Goal: Information Seeking & Learning: Learn about a topic

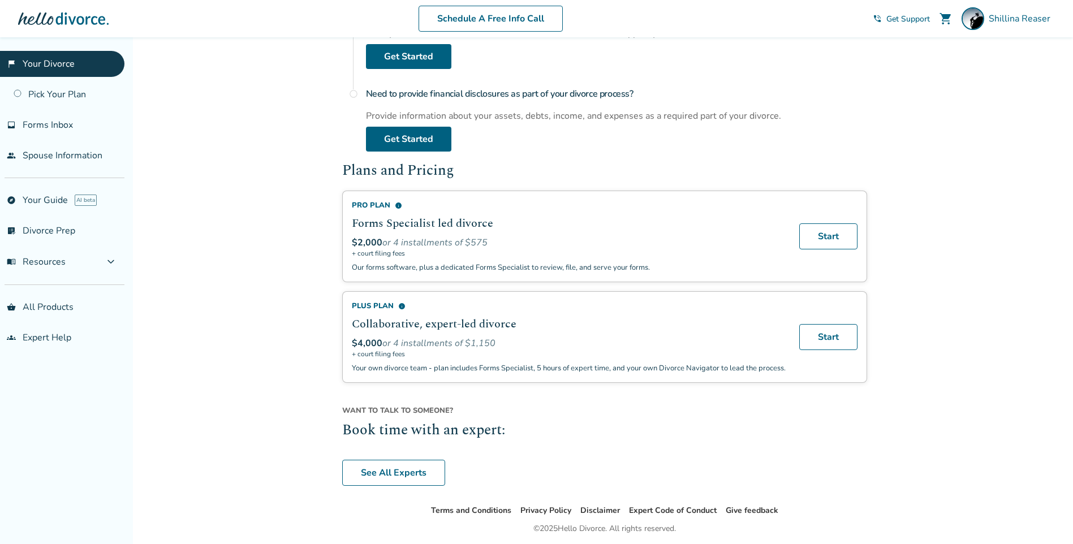
scroll to position [332, 0]
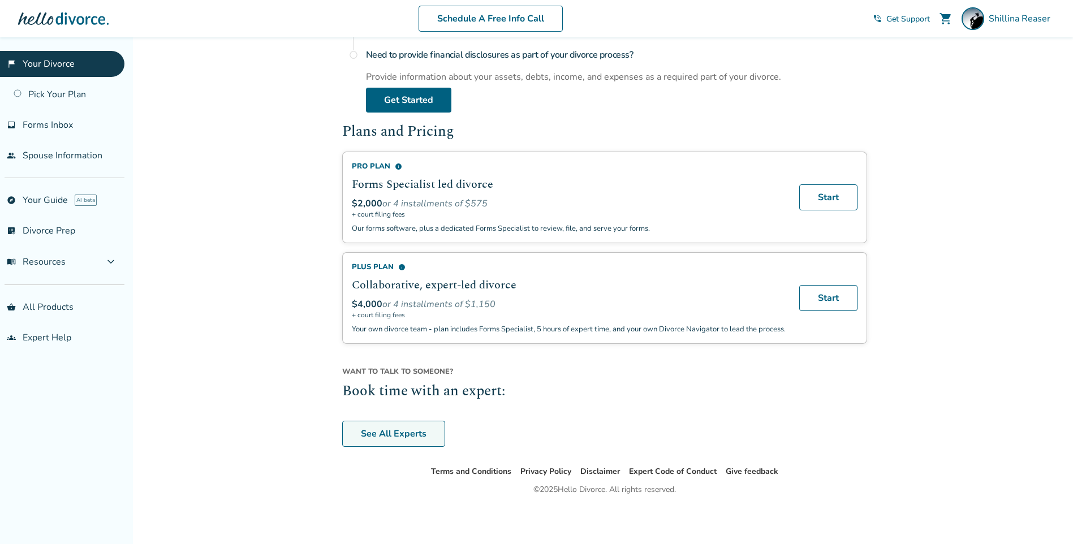
drag, startPoint x: 382, startPoint y: 437, endPoint x: 390, endPoint y: 434, distance: 7.9
click at [382, 437] on link "See All Experts" at bounding box center [393, 434] width 103 height 26
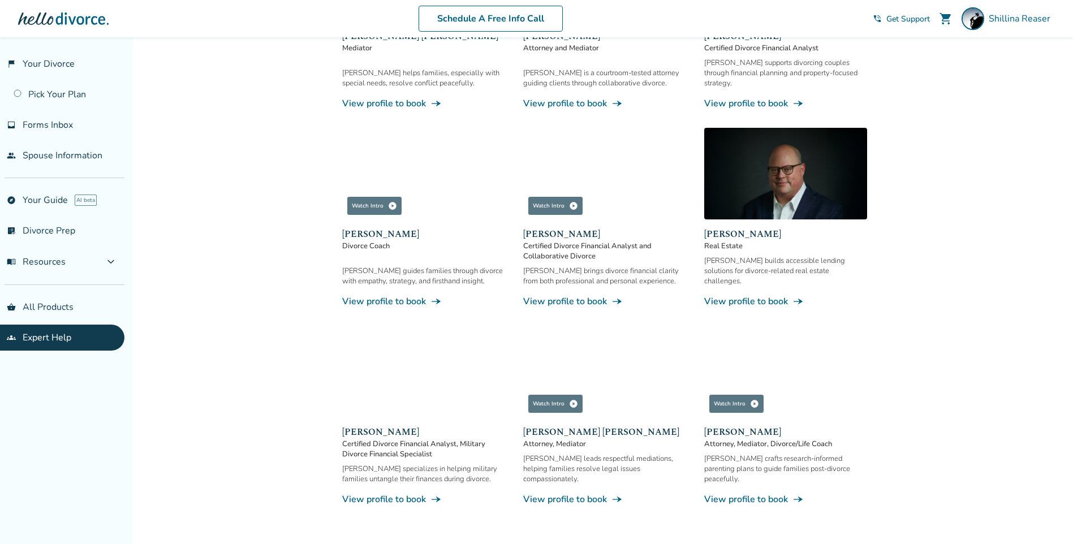
scroll to position [276, 0]
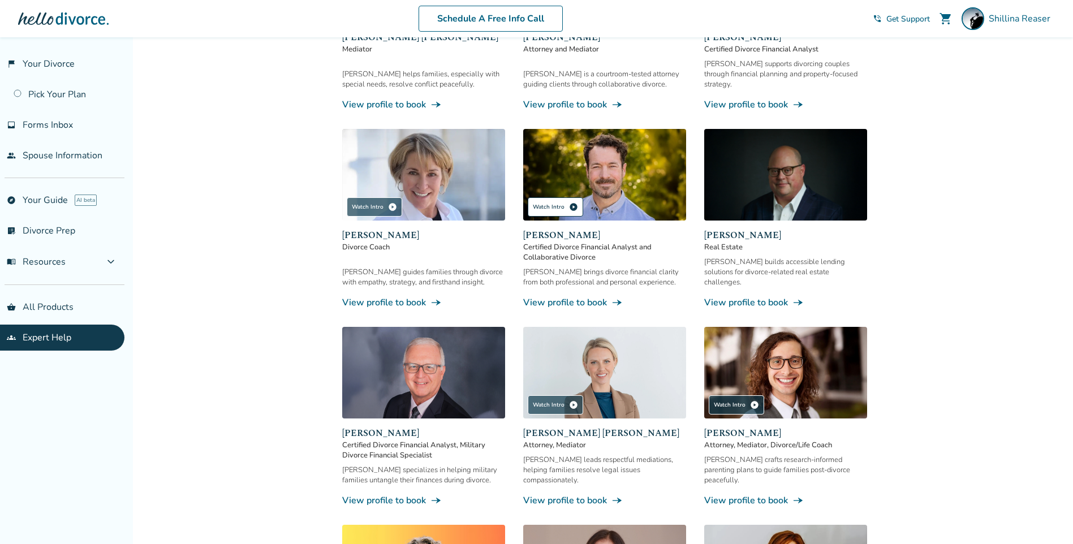
click at [554, 201] on div "Watch Intro play_circle" at bounding box center [555, 206] width 55 height 19
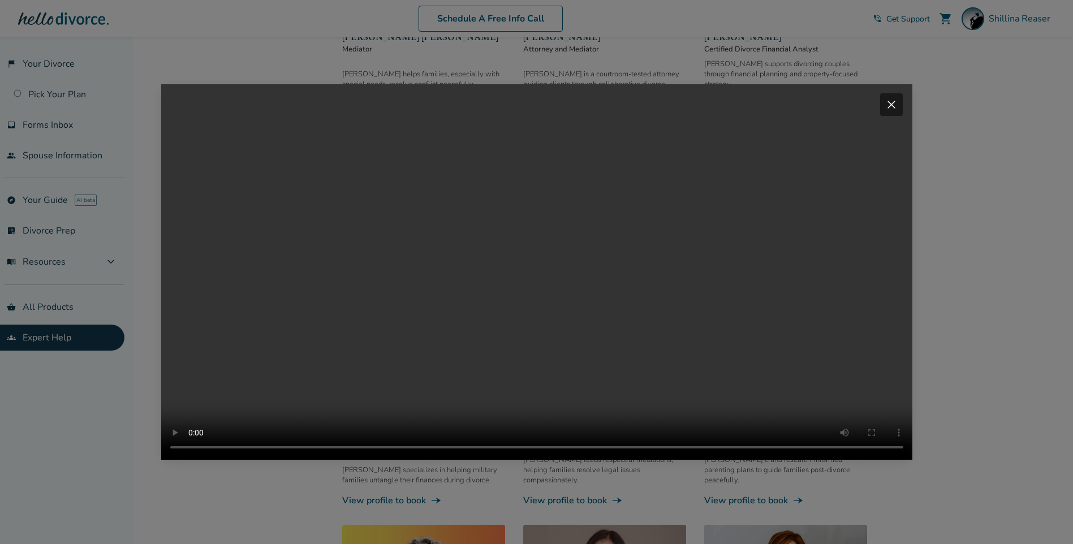
click at [896, 98] on span "close" at bounding box center [892, 105] width 14 height 14
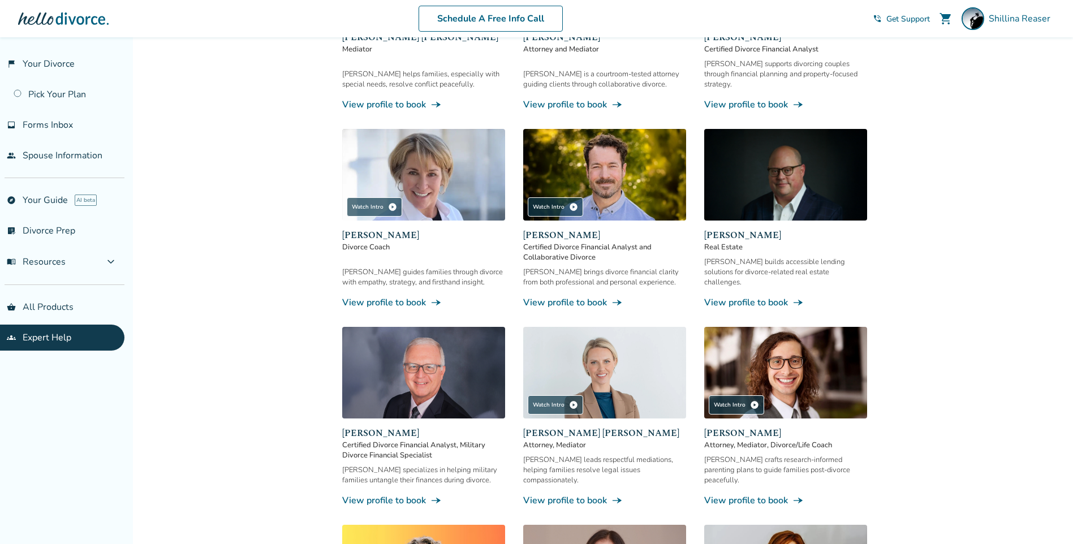
click at [581, 296] on link "View profile to book line_end_arrow_notch" at bounding box center [604, 302] width 163 height 12
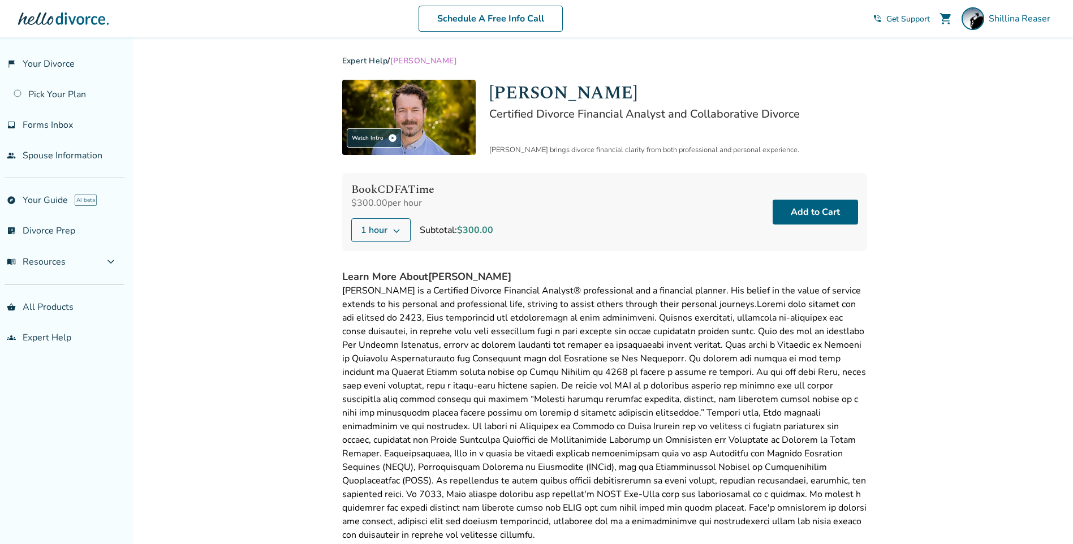
click at [398, 228] on icon at bounding box center [396, 230] width 9 height 9
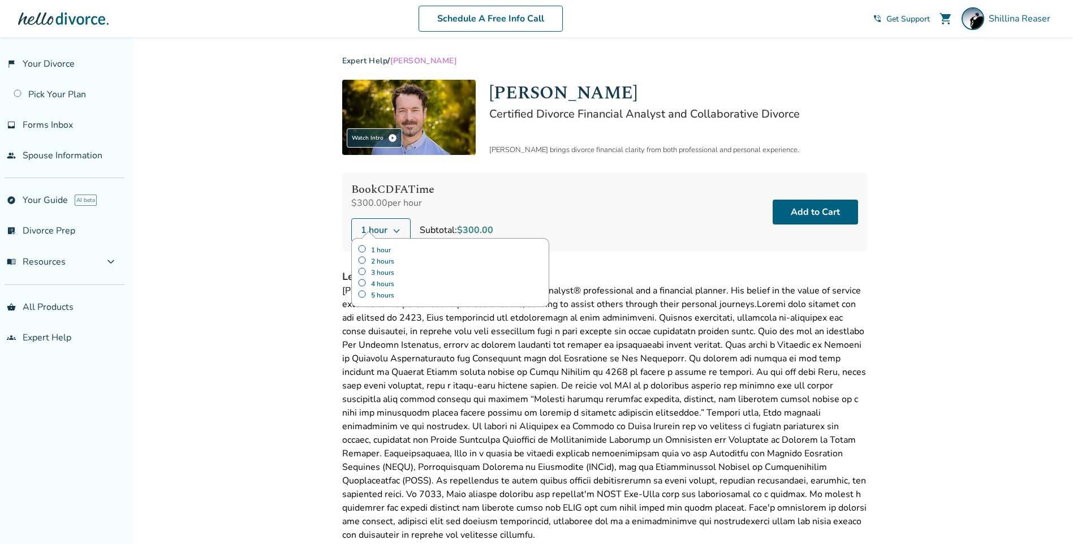
click at [358, 264] on label "2 hours" at bounding box center [451, 261] width 186 height 11
click at [364, 270] on label "3 hours" at bounding box center [451, 272] width 186 height 11
click at [363, 246] on label "1 hour" at bounding box center [451, 249] width 186 height 11
click at [177, 354] on div "Added to cart Expert Help / John Duffy Watch Intro play_circle John Duffy Certi…" at bounding box center [536, 402] width 1073 height 731
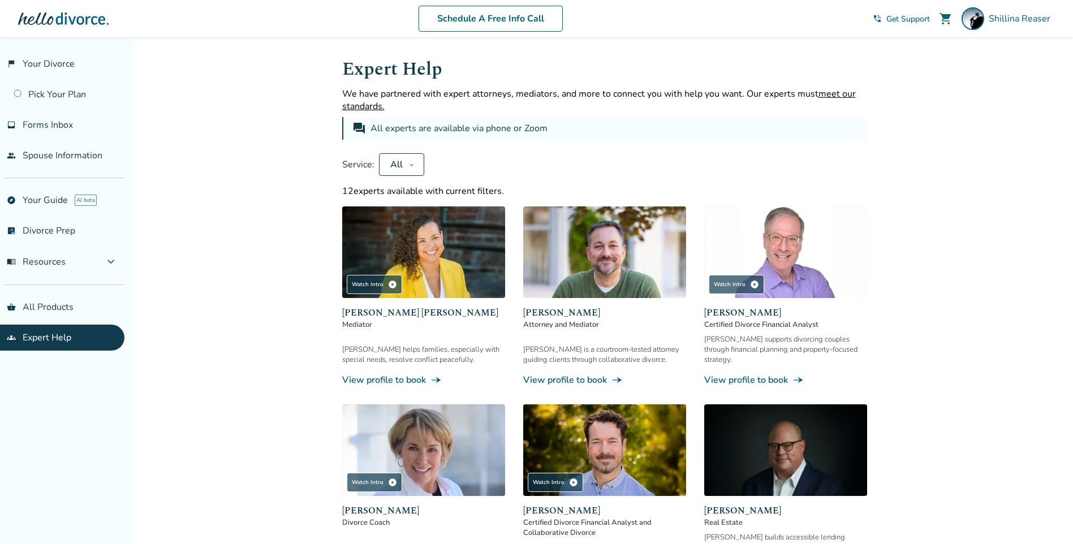
scroll to position [37, 0]
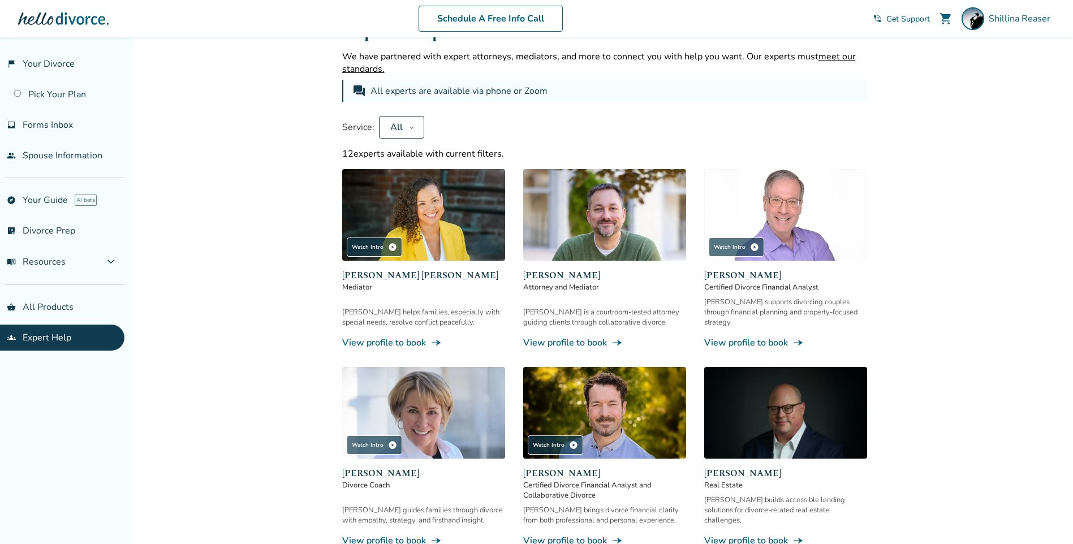
click at [822, 230] on img at bounding box center [785, 215] width 163 height 92
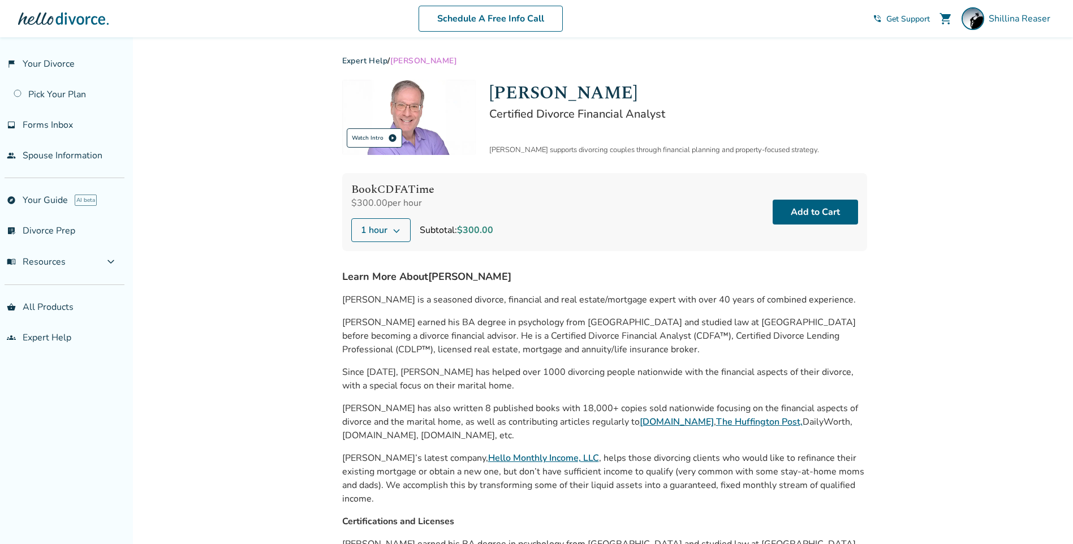
click at [389, 139] on span "play_circle" at bounding box center [392, 138] width 9 height 9
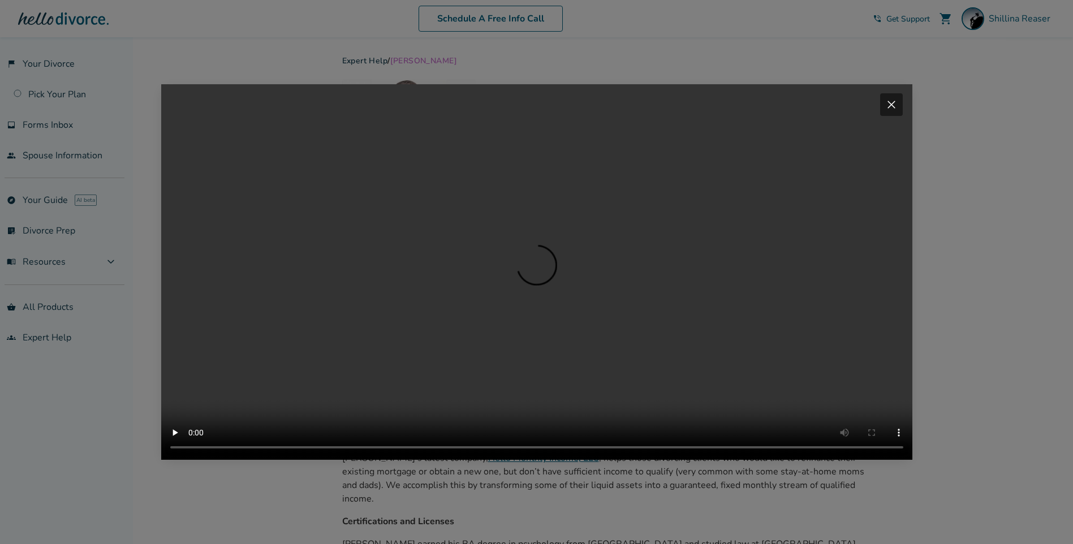
click at [899, 98] on span "close" at bounding box center [892, 105] width 14 height 14
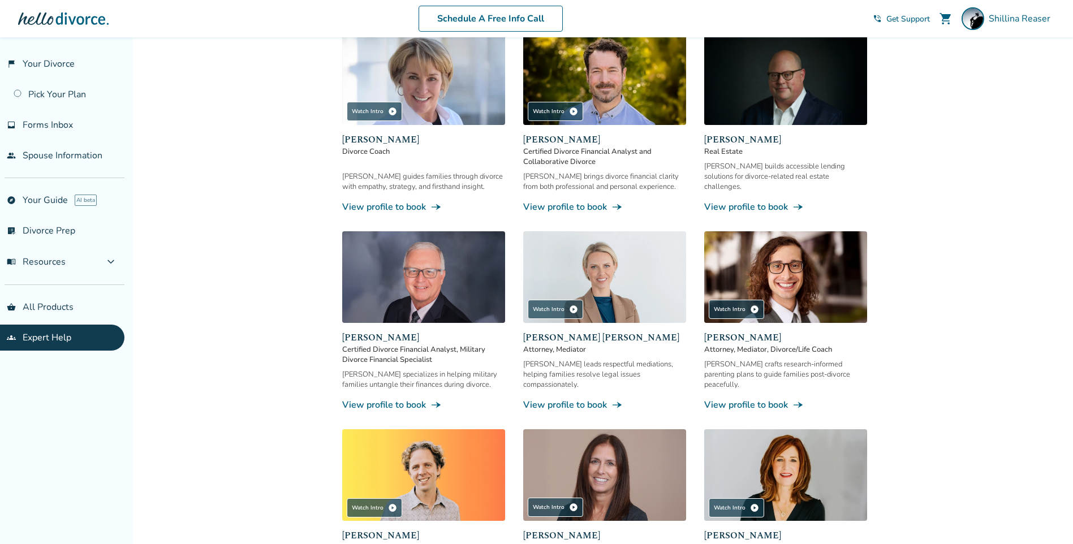
scroll to position [377, 0]
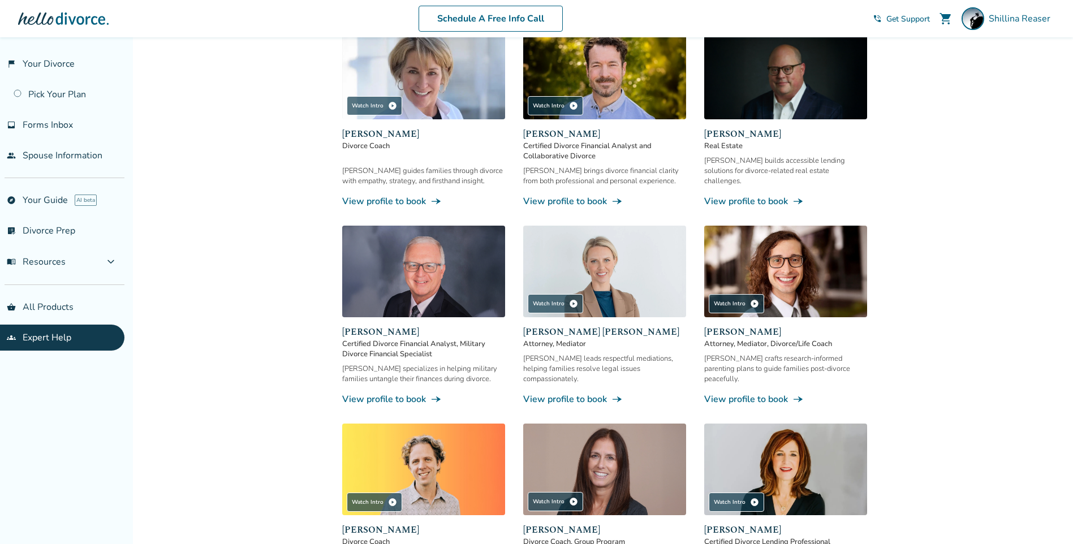
click at [428, 276] on img at bounding box center [423, 272] width 163 height 92
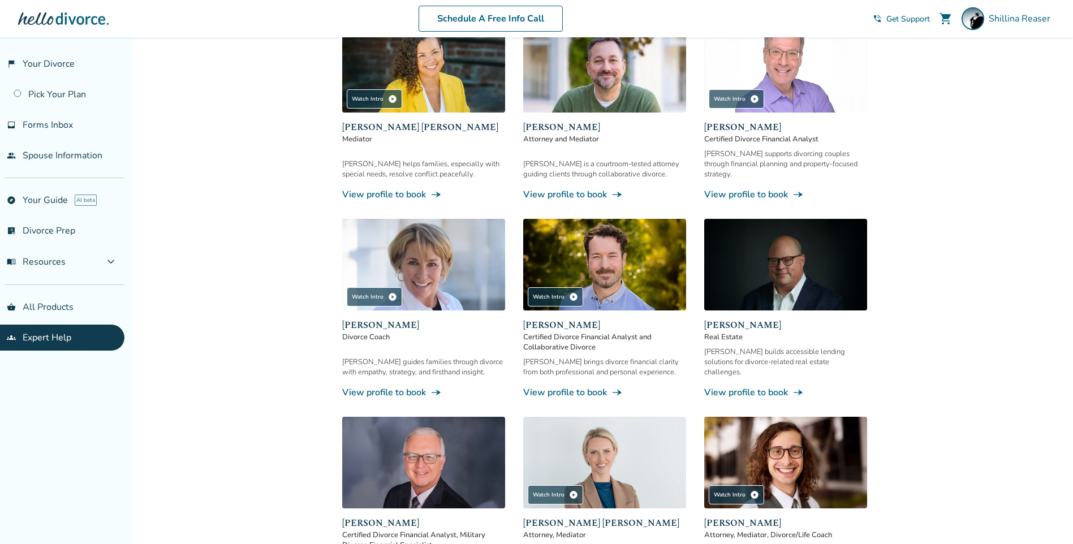
scroll to position [174, 0]
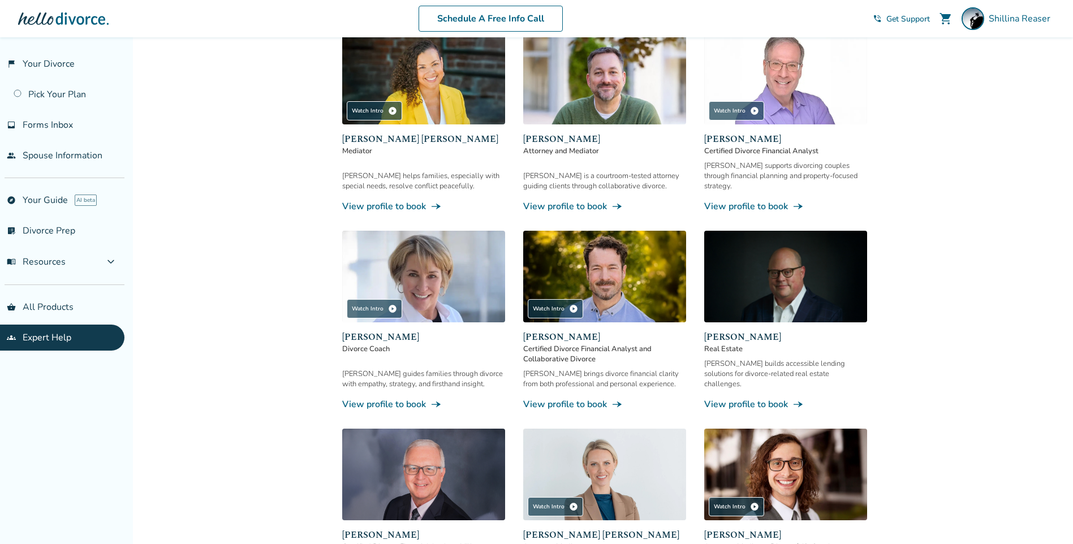
click at [430, 267] on img at bounding box center [423, 277] width 163 height 92
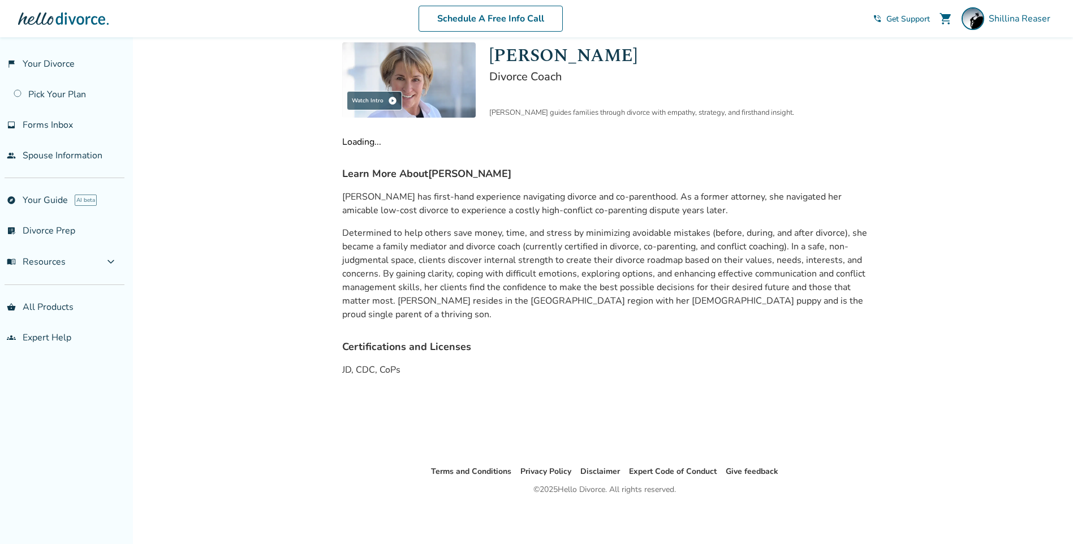
scroll to position [42, 0]
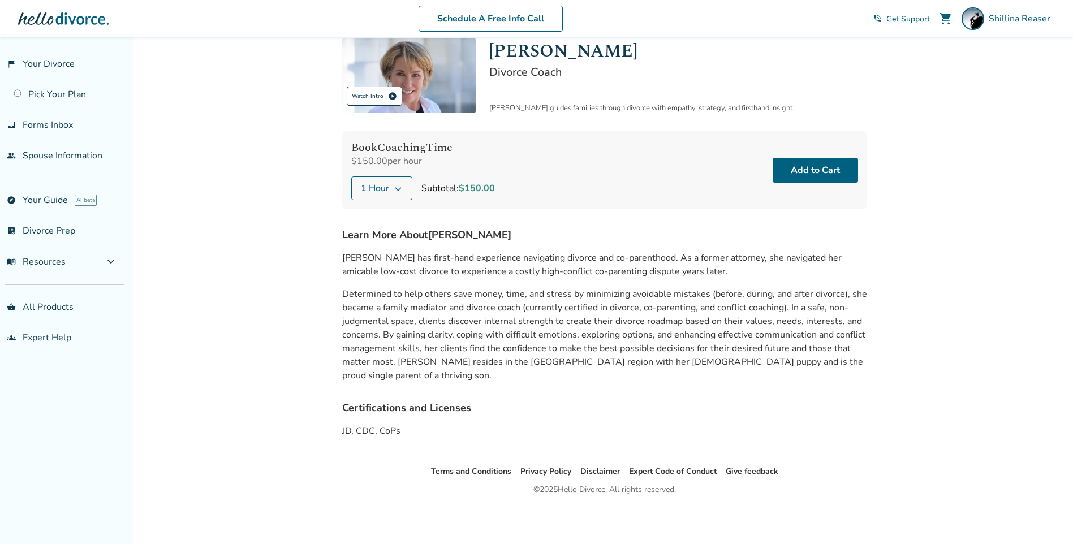
click at [382, 98] on div "Watch Intro play_circle" at bounding box center [374, 96] width 55 height 19
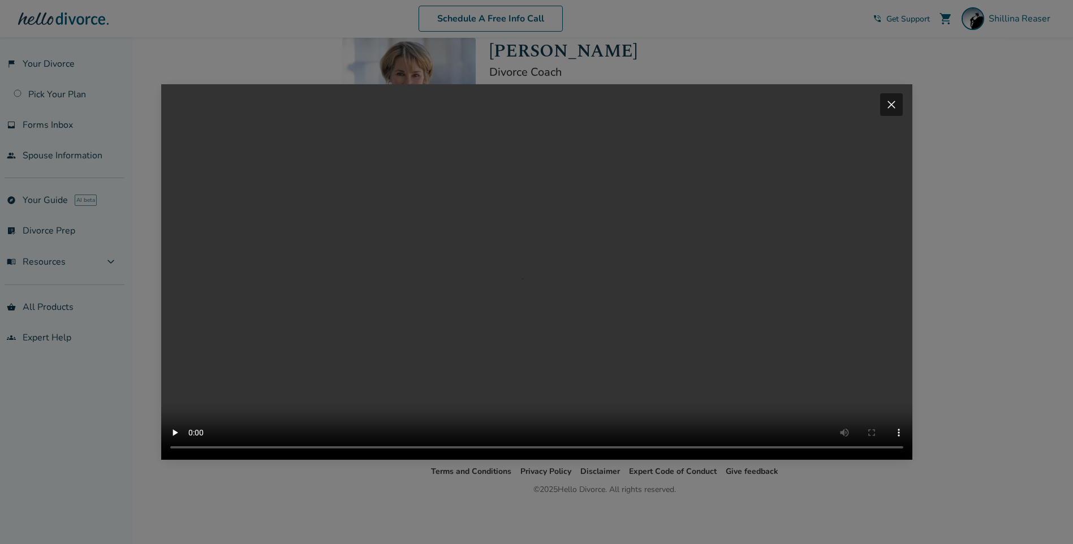
click at [898, 98] on span "close" at bounding box center [892, 105] width 14 height 14
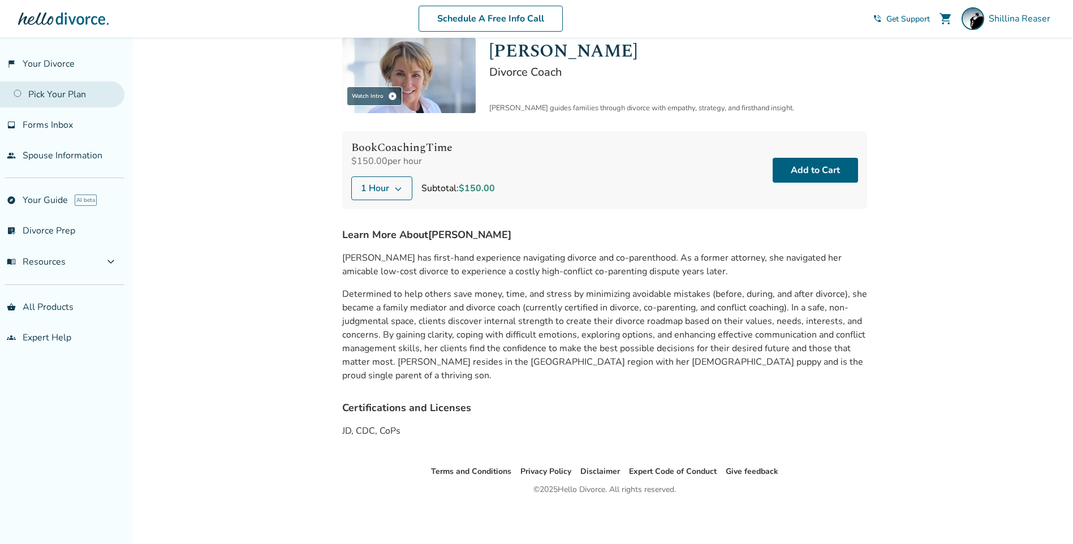
click at [80, 96] on link "Pick Your Plan" at bounding box center [62, 94] width 124 height 26
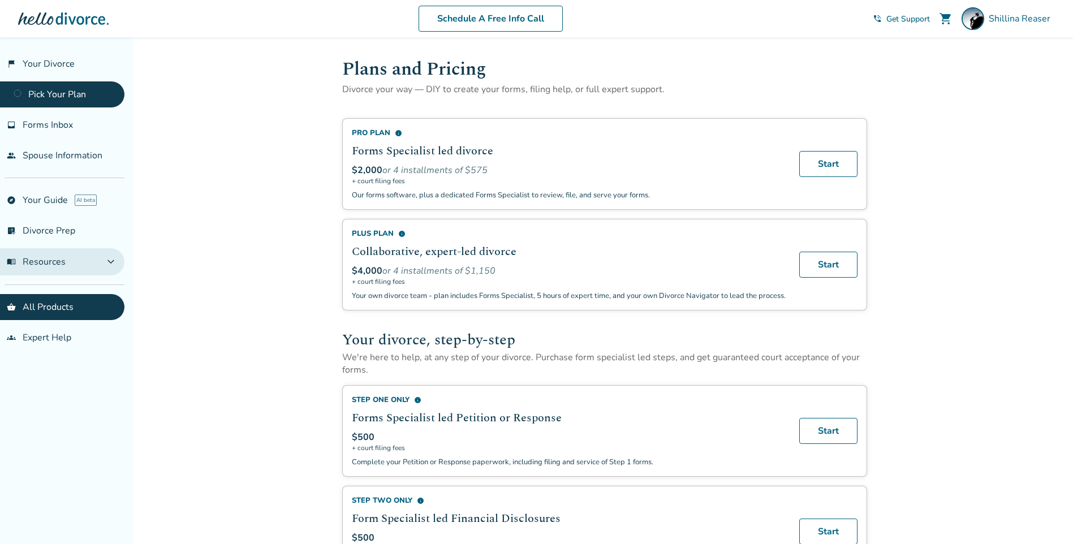
click at [73, 264] on button "menu_book Resources expand_more" at bounding box center [62, 261] width 124 height 27
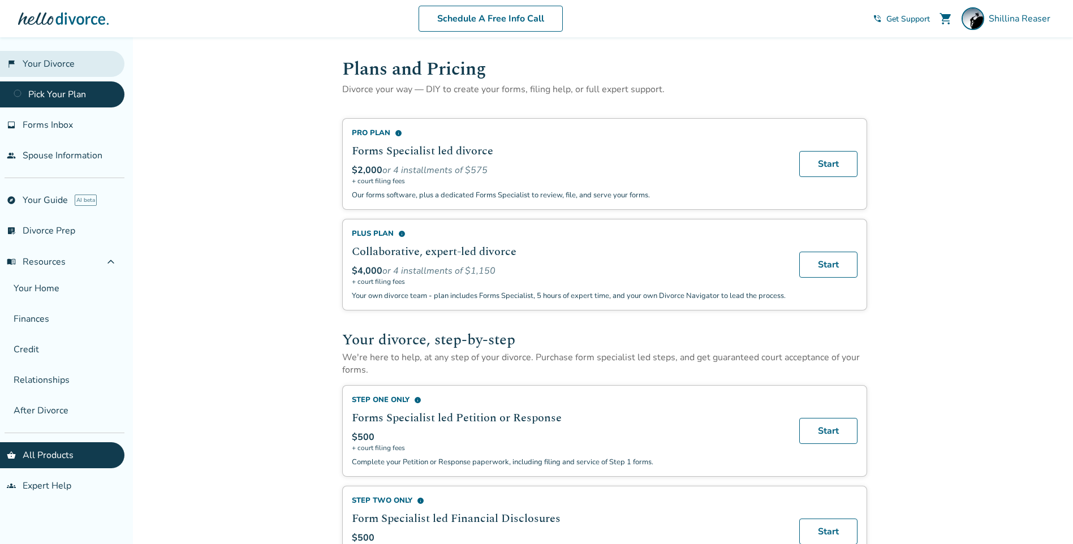
click at [68, 61] on link "flag_2 Your Divorce" at bounding box center [62, 64] width 124 height 26
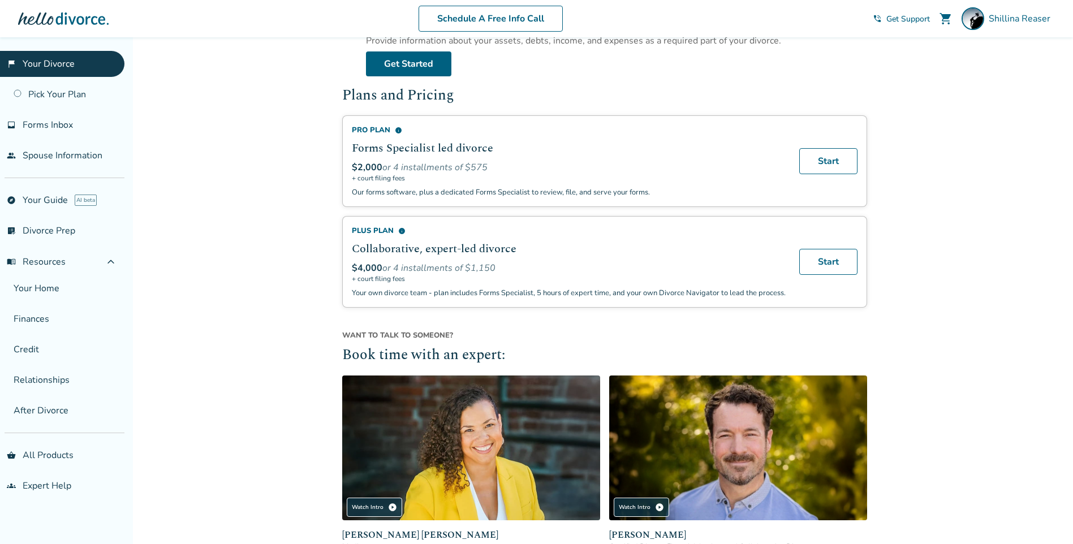
scroll to position [555, 0]
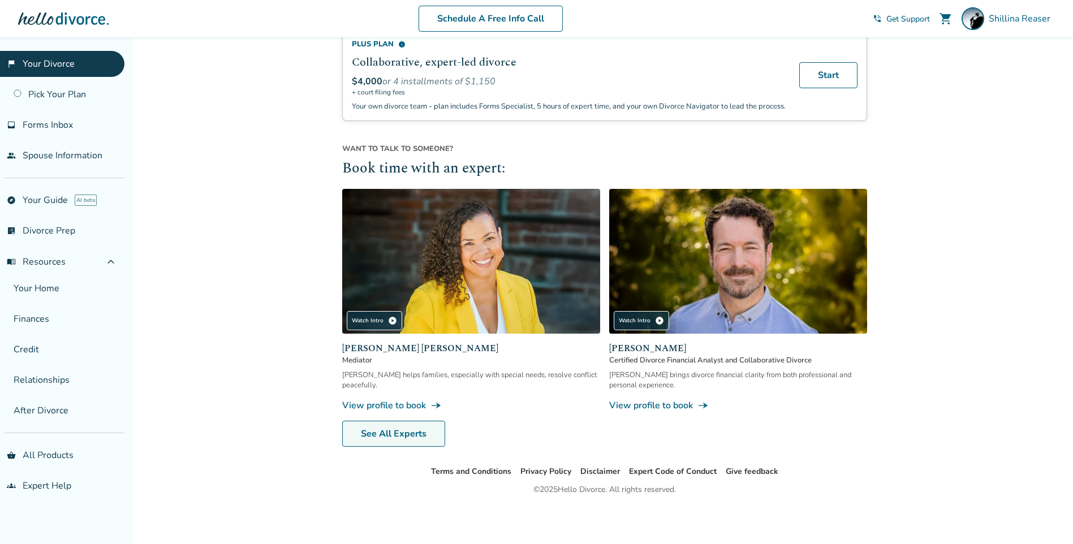
click at [402, 439] on link "See All Experts" at bounding box center [393, 434] width 103 height 26
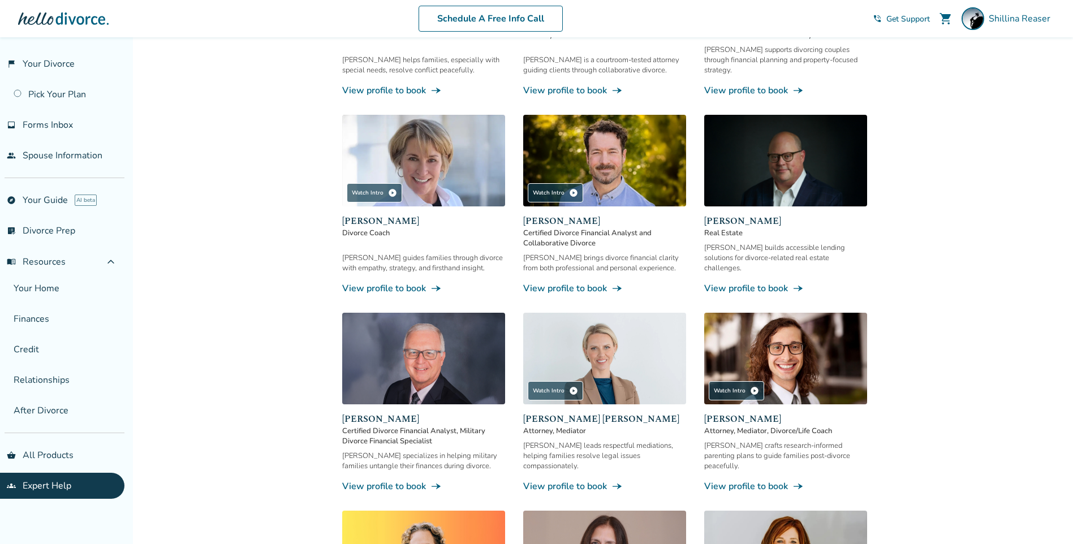
scroll to position [287, 0]
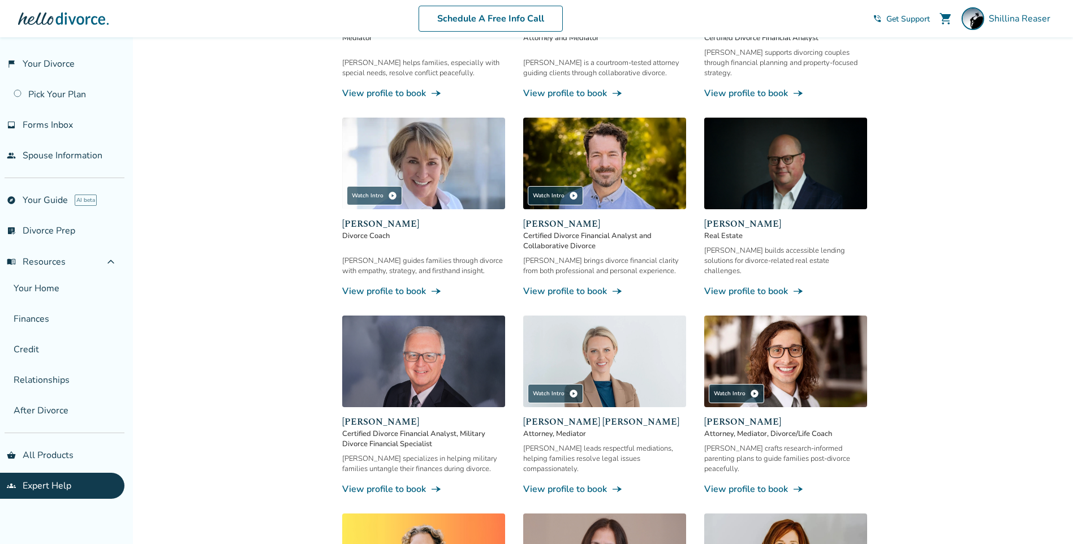
click at [381, 285] on link "View profile to book line_end_arrow_notch" at bounding box center [423, 291] width 163 height 12
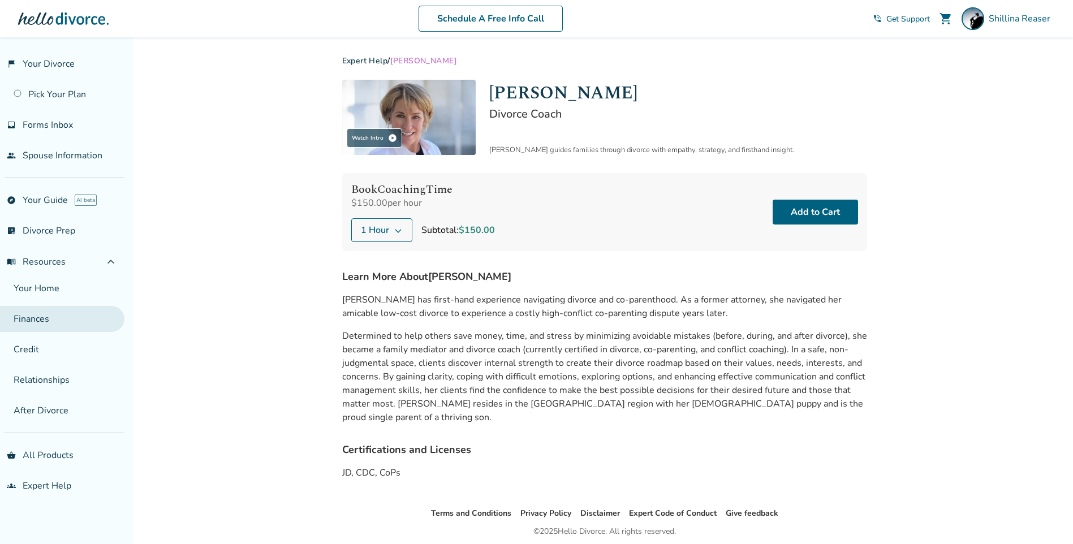
click at [38, 319] on link "Finances" at bounding box center [62, 319] width 124 height 26
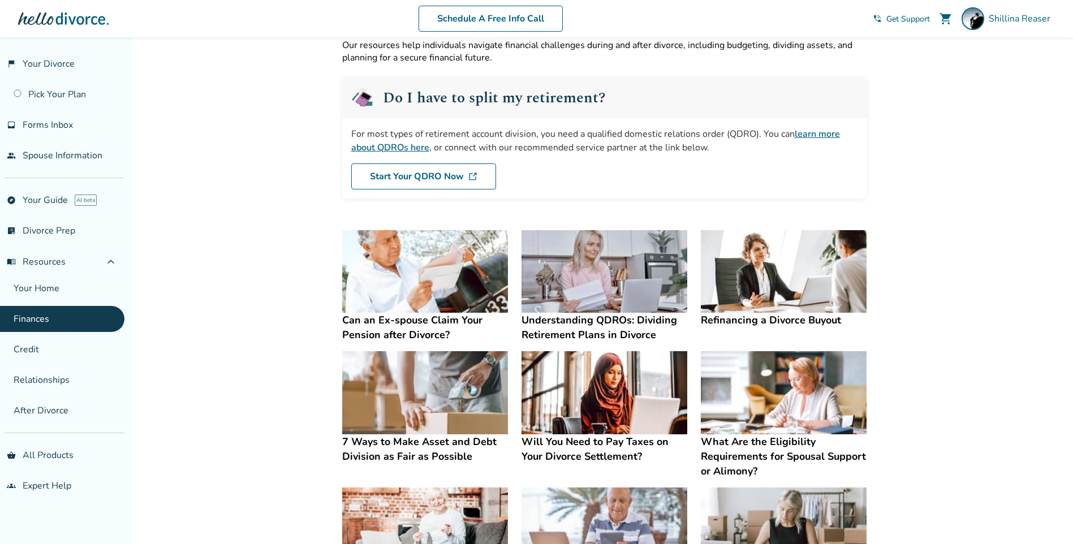
scroll to position [113, 0]
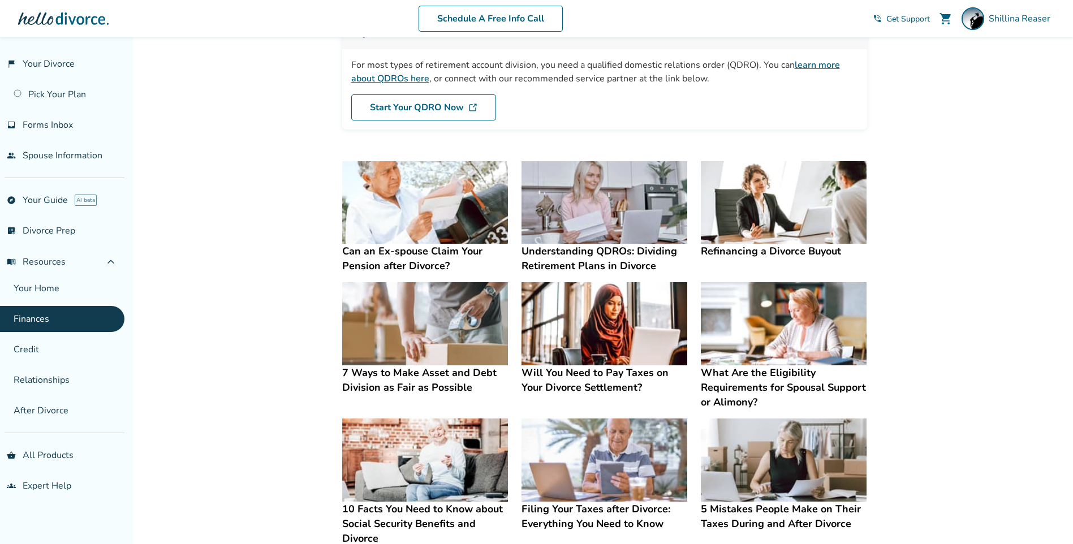
click at [582, 388] on h4 "Will You Need to Pay Taxes on Your Divorce Settlement?" at bounding box center [605, 380] width 166 height 29
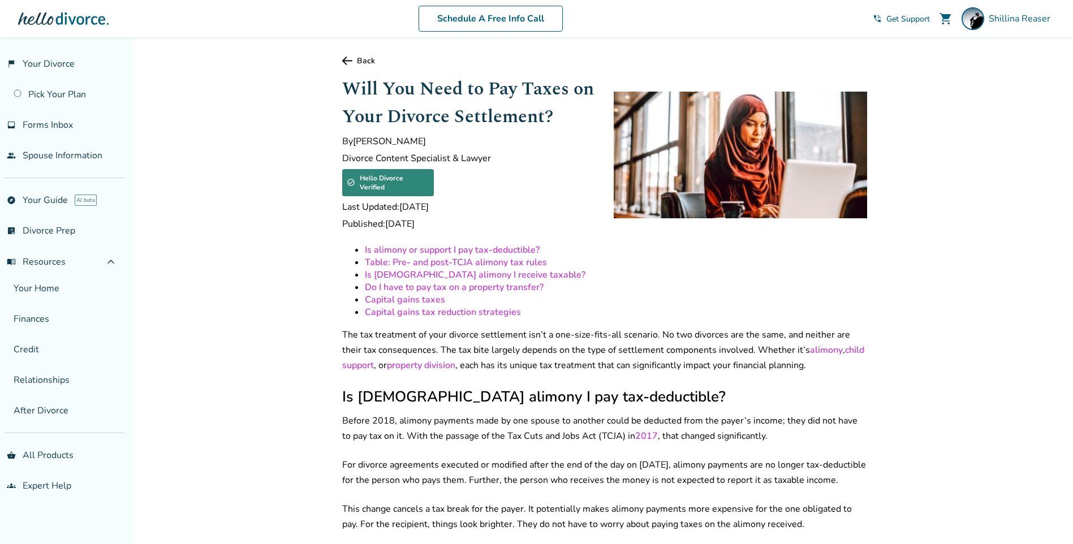
click at [349, 60] on icon at bounding box center [347, 61] width 10 height 8
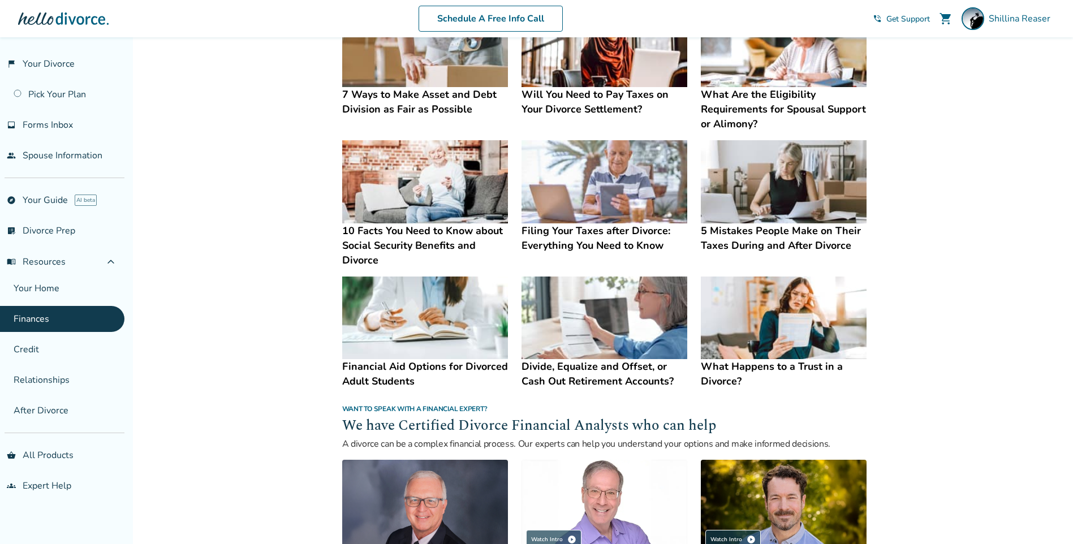
scroll to position [190, 0]
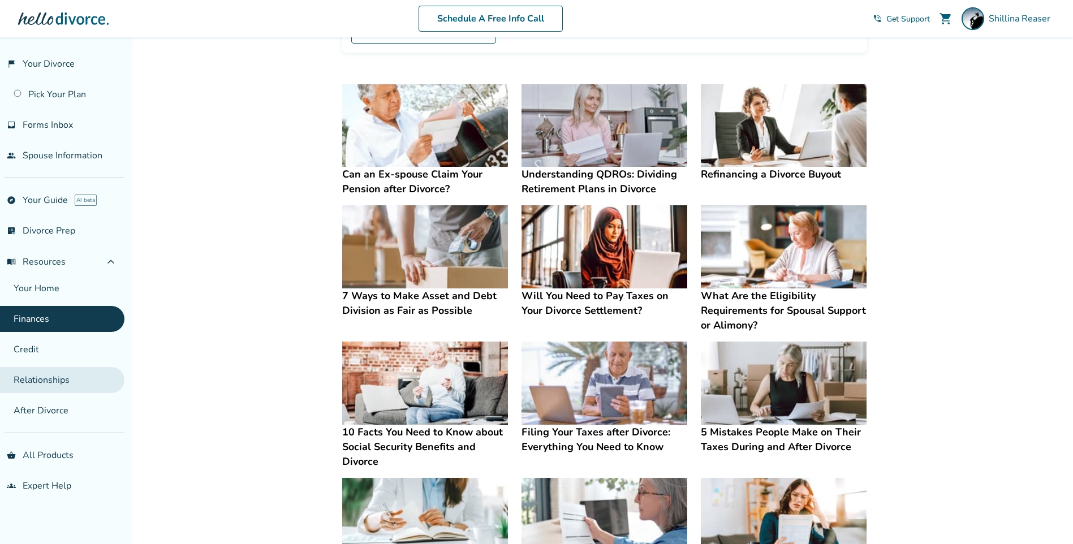
click at [38, 380] on link "Relationships" at bounding box center [62, 380] width 124 height 26
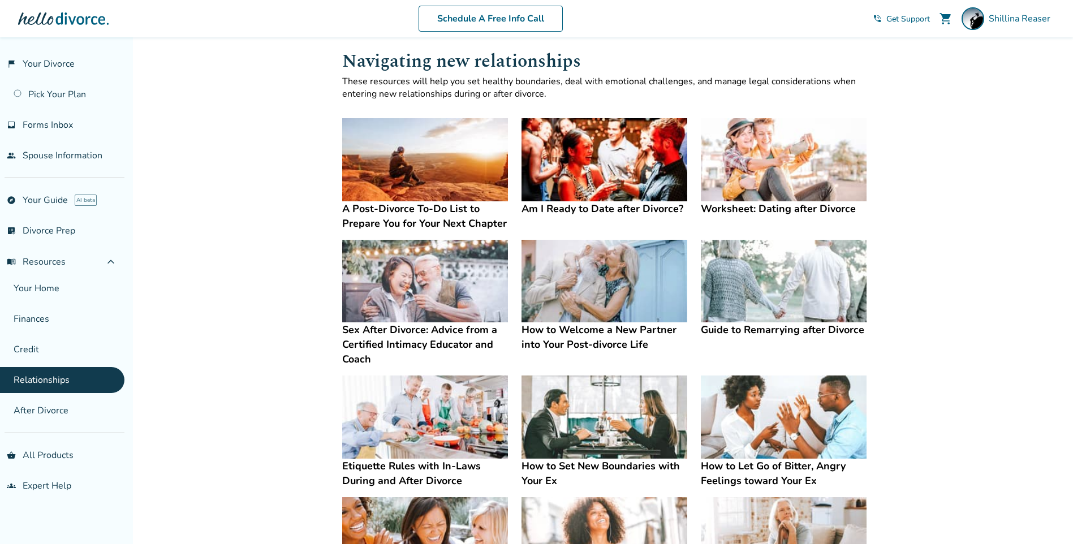
scroll to position [113, 0]
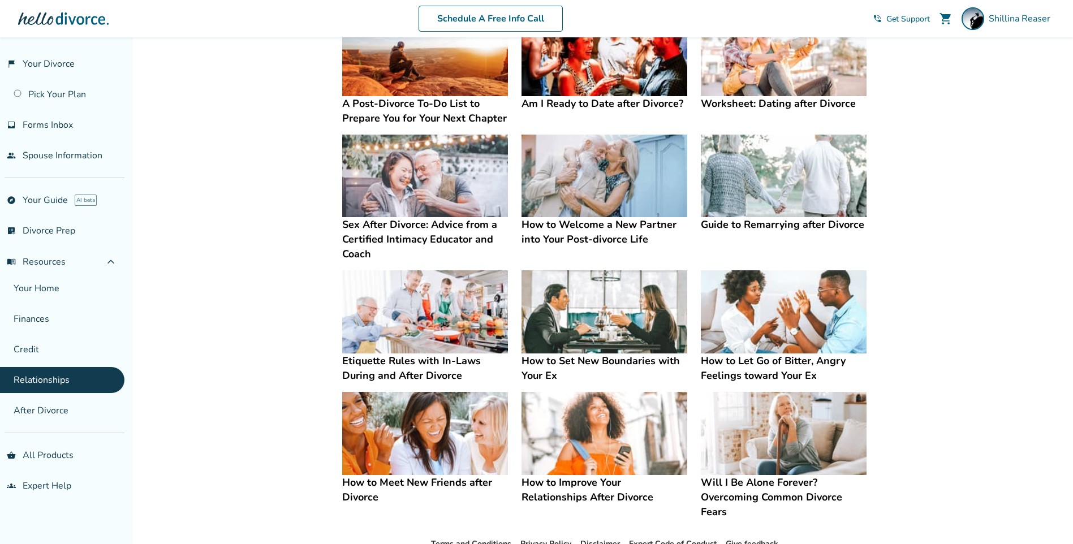
click at [409, 363] on h4 "Etiquette Rules with In-Laws During and After Divorce" at bounding box center [425, 368] width 166 height 29
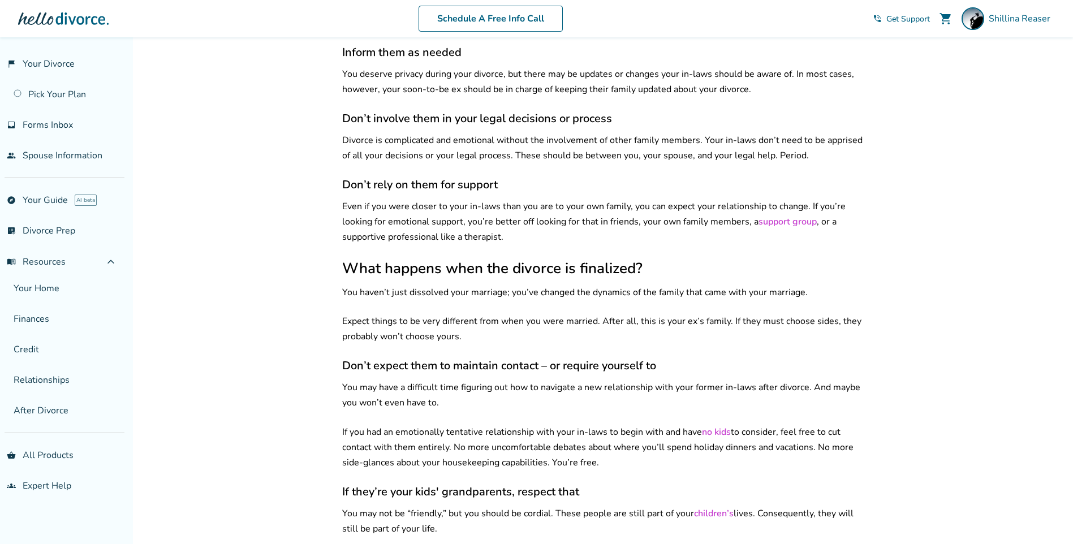
scroll to position [736, 0]
